Goal: Information Seeking & Learning: Learn about a topic

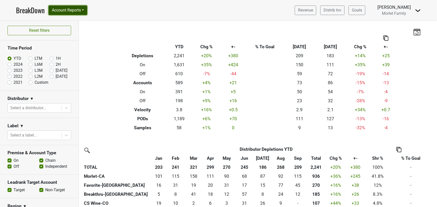
click at [59, 9] on button "Account Reports" at bounding box center [68, 11] width 39 height 10
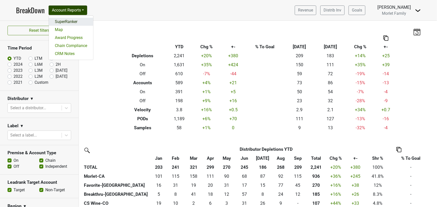
click at [63, 20] on link "SuperRanker" at bounding box center [71, 22] width 44 height 8
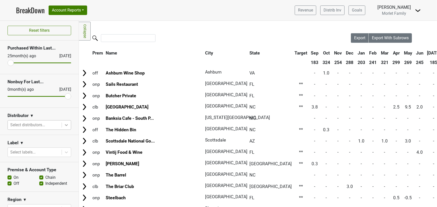
click at [65, 125] on icon at bounding box center [66, 125] width 3 height 2
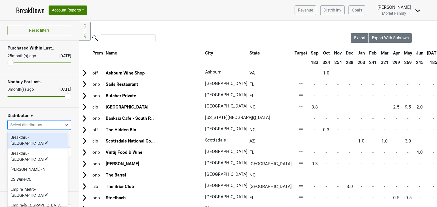
click at [52, 138] on div "Breakthru-[GEOGRAPHIC_DATA]" at bounding box center [38, 141] width 60 height 16
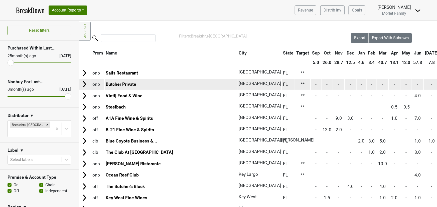
click at [120, 83] on link "Butcher Private" at bounding box center [121, 84] width 31 height 5
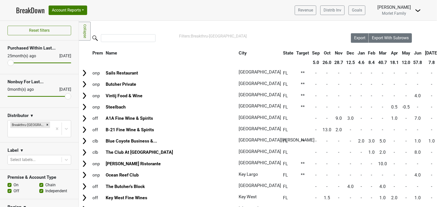
click at [38, 10] on link "BreakDown" at bounding box center [30, 10] width 29 height 11
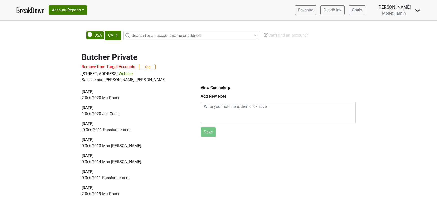
select select "CA"
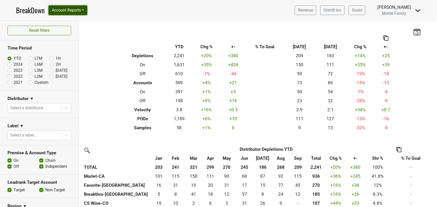
click at [73, 11] on button "Account Reports" at bounding box center [68, 11] width 39 height 10
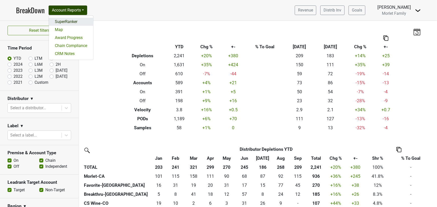
click at [66, 20] on link "SuperRanker" at bounding box center [71, 22] width 44 height 8
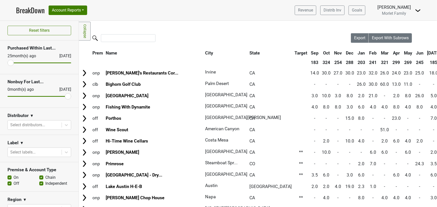
click at [64, 126] on icon at bounding box center [66, 125] width 5 height 5
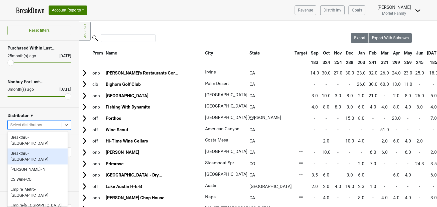
click at [38, 149] on div "Breakthru-WI" at bounding box center [38, 157] width 60 height 16
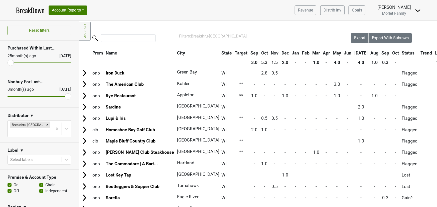
click at [369, 53] on th "Aug" at bounding box center [374, 53] width 11 height 9
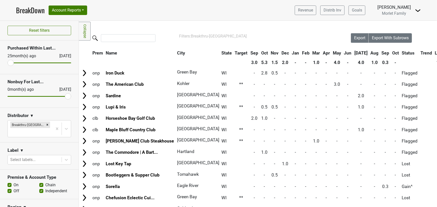
click at [369, 53] on th "Aug" at bounding box center [374, 53] width 11 height 9
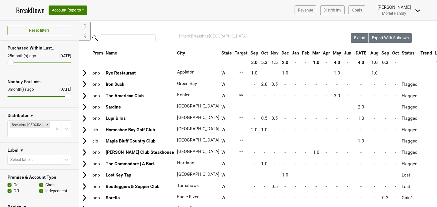
click at [353, 52] on th "Jul" at bounding box center [361, 53] width 16 height 9
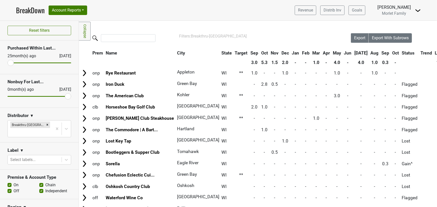
click at [353, 52] on th "Jul" at bounding box center [361, 53] width 16 height 9
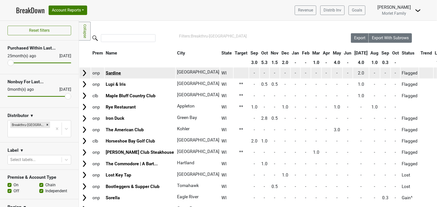
click at [117, 74] on link "Sardine" at bounding box center [113, 73] width 15 height 5
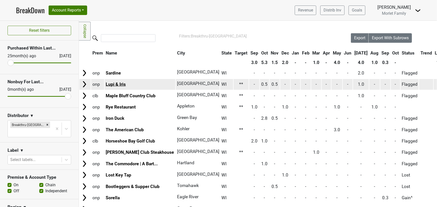
click at [117, 86] on link "Lupi & Iris" at bounding box center [116, 84] width 20 height 5
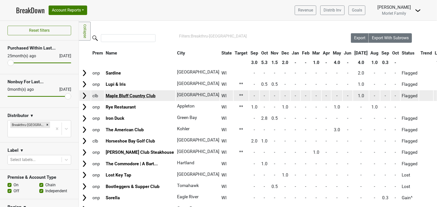
click at [138, 95] on link "Maple Bluff Country Club" at bounding box center [131, 95] width 50 height 5
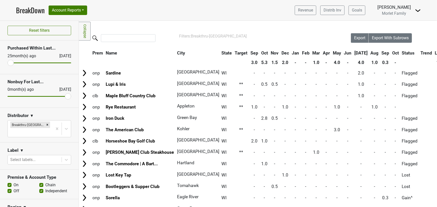
click at [331, 52] on th "May" at bounding box center [336, 53] width 11 height 9
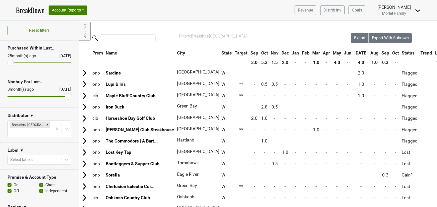
click at [331, 52] on th "May" at bounding box center [336, 53] width 11 height 9
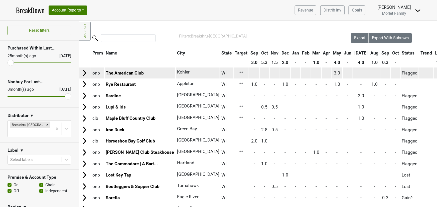
click at [134, 72] on link "The American Club" at bounding box center [125, 73] width 38 height 5
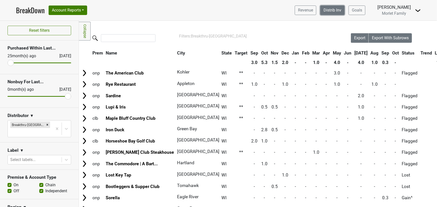
click at [320, 13] on link "Distrib Inv" at bounding box center [332, 11] width 24 height 10
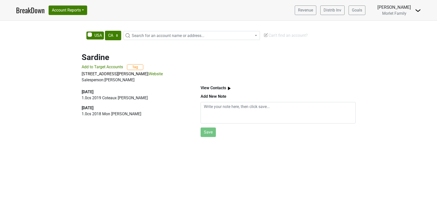
select select "CA"
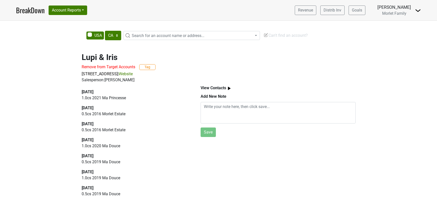
select select "CA"
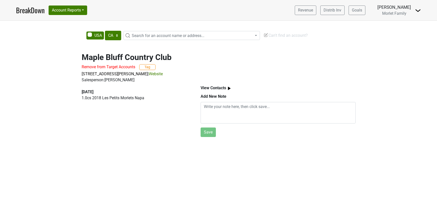
select select "CA"
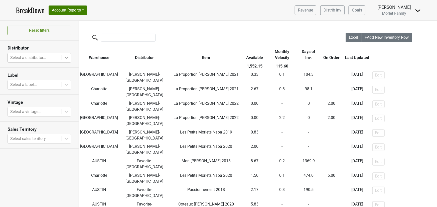
click at [65, 57] on icon at bounding box center [66, 57] width 5 height 5
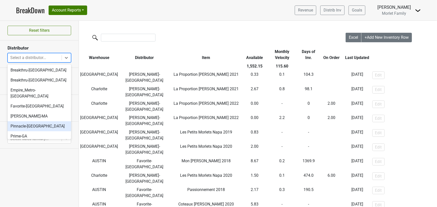
scroll to position [45, 0]
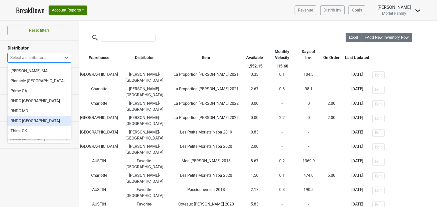
click at [38, 116] on div "RNDC-[GEOGRAPHIC_DATA]" at bounding box center [40, 121] width 64 height 10
